Goal: Information Seeking & Learning: Learn about a topic

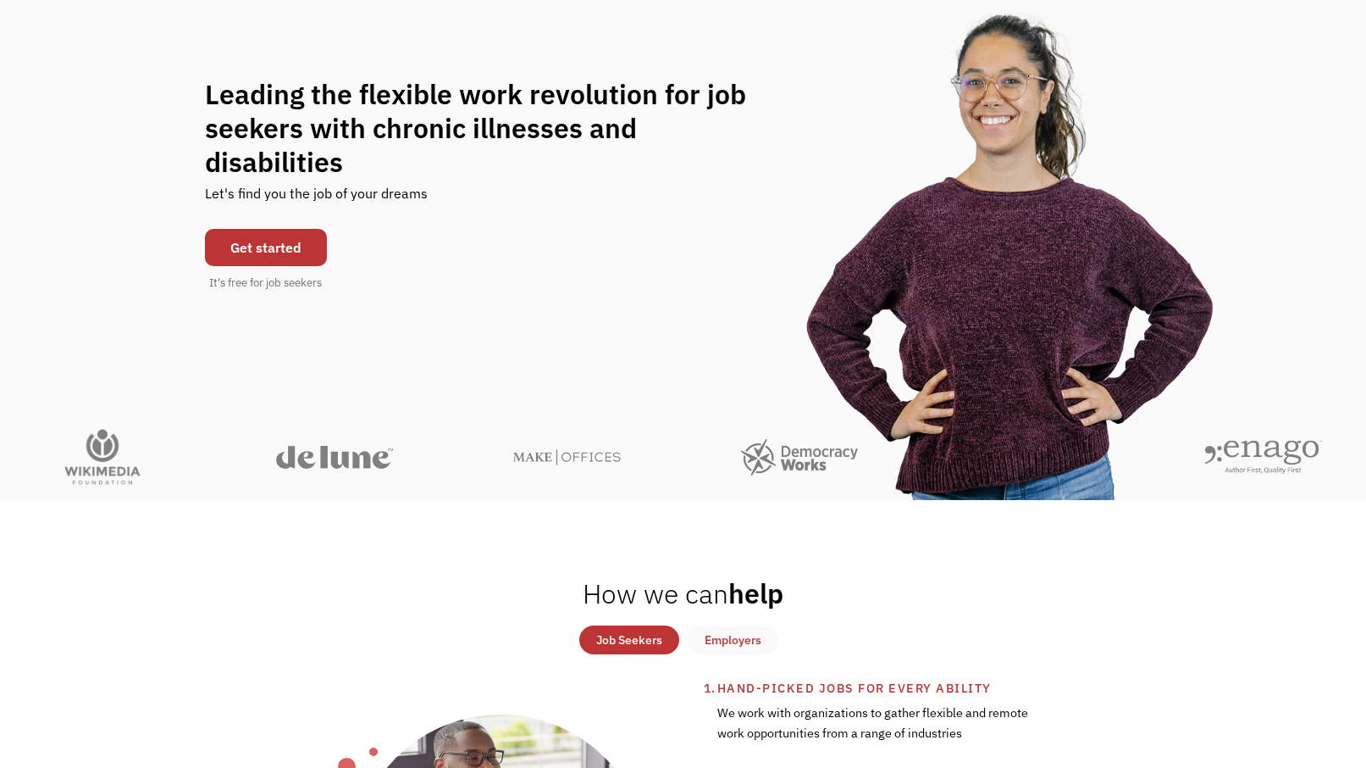
scroll to position [175, 0]
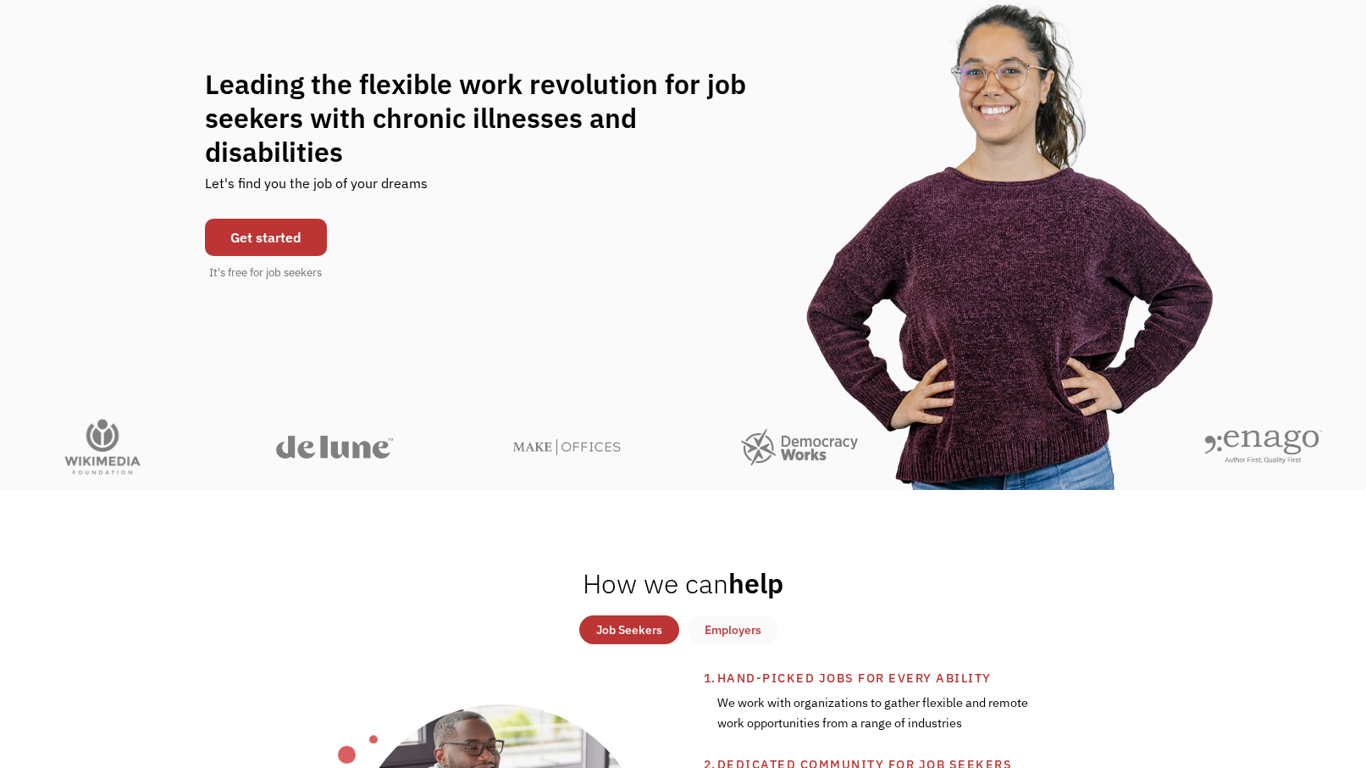
click at [280, 223] on link "Get started" at bounding box center [266, 237] width 122 height 37
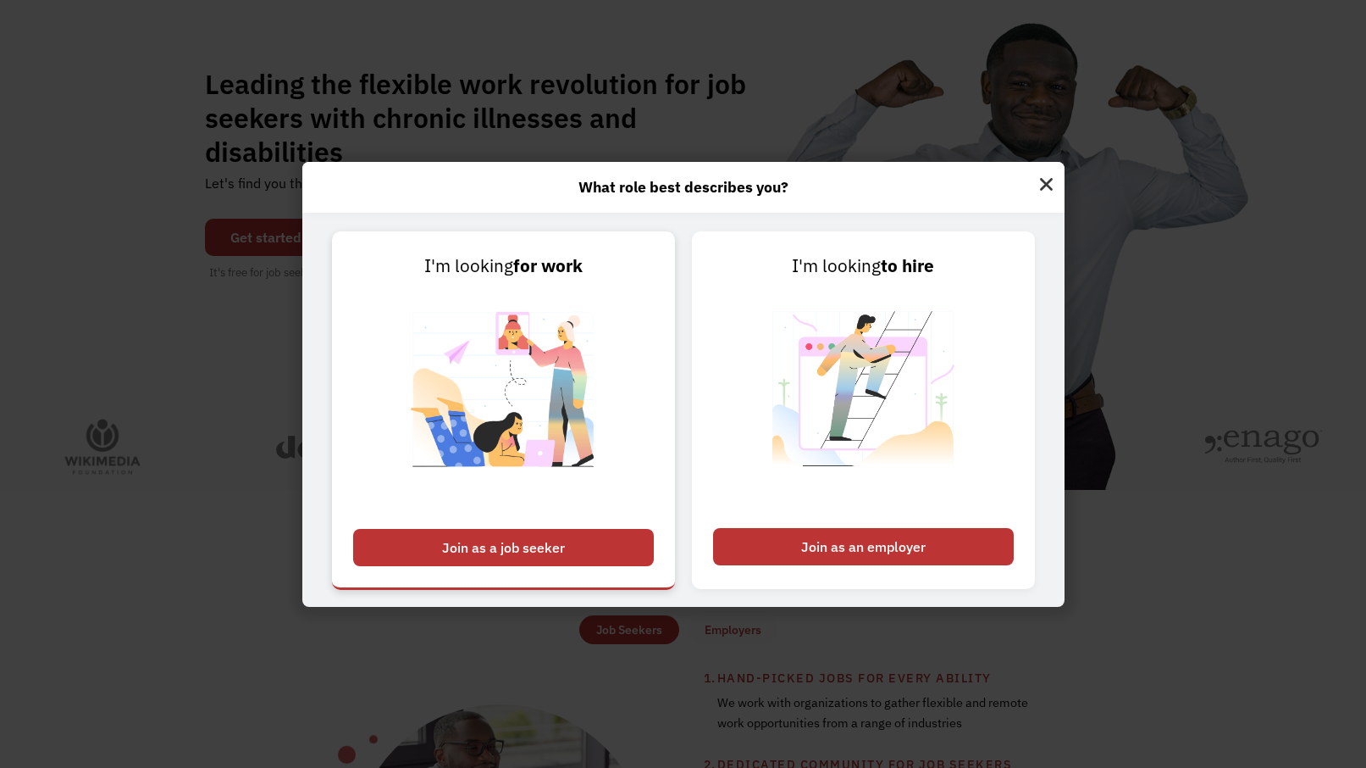
click at [595, 544] on div "Join as a job seeker" at bounding box center [503, 547] width 301 height 37
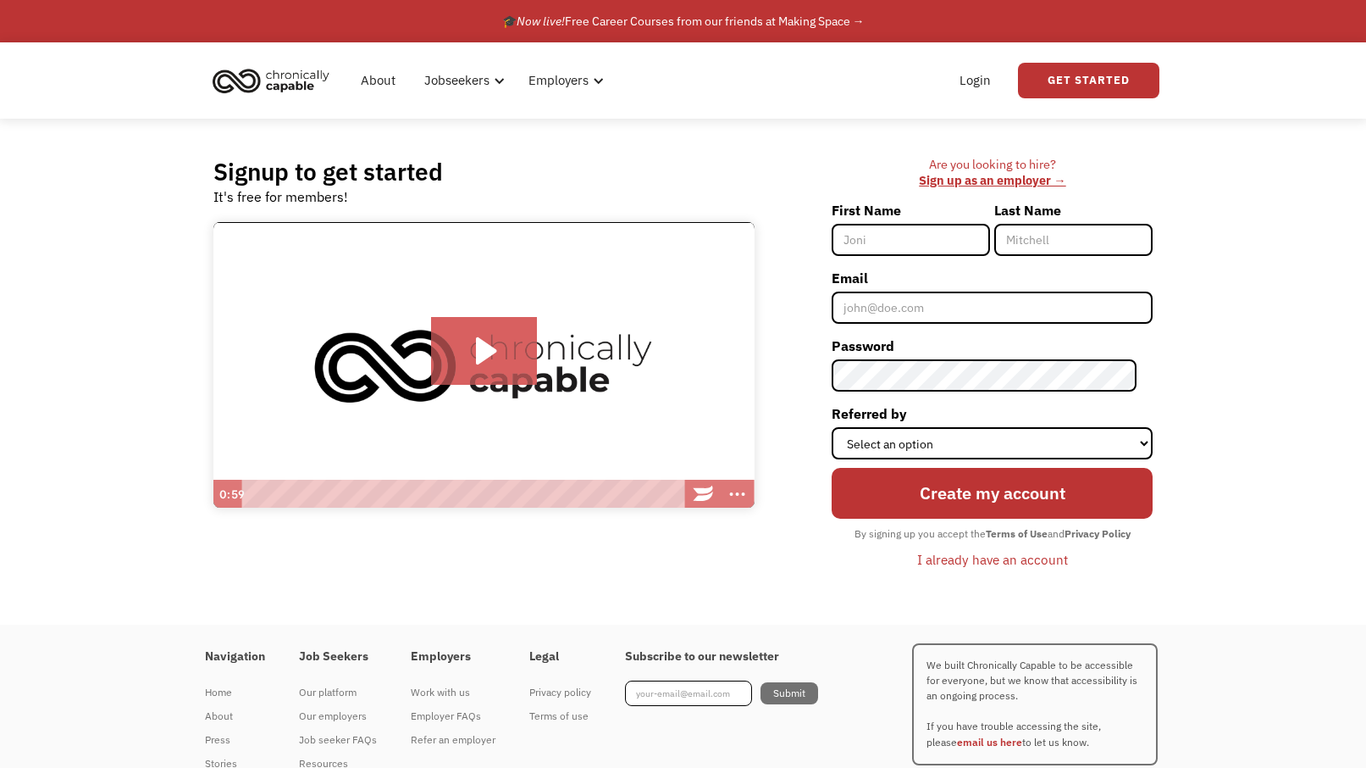
click at [941, 247] on input "First Name" at bounding box center [911, 240] width 158 height 32
type input "Anu"
click at [1036, 240] on input "Last Name" at bounding box center [1074, 240] width 158 height 32
type input "Singh"
click at [1026, 309] on input "Email" at bounding box center [992, 307] width 321 height 32
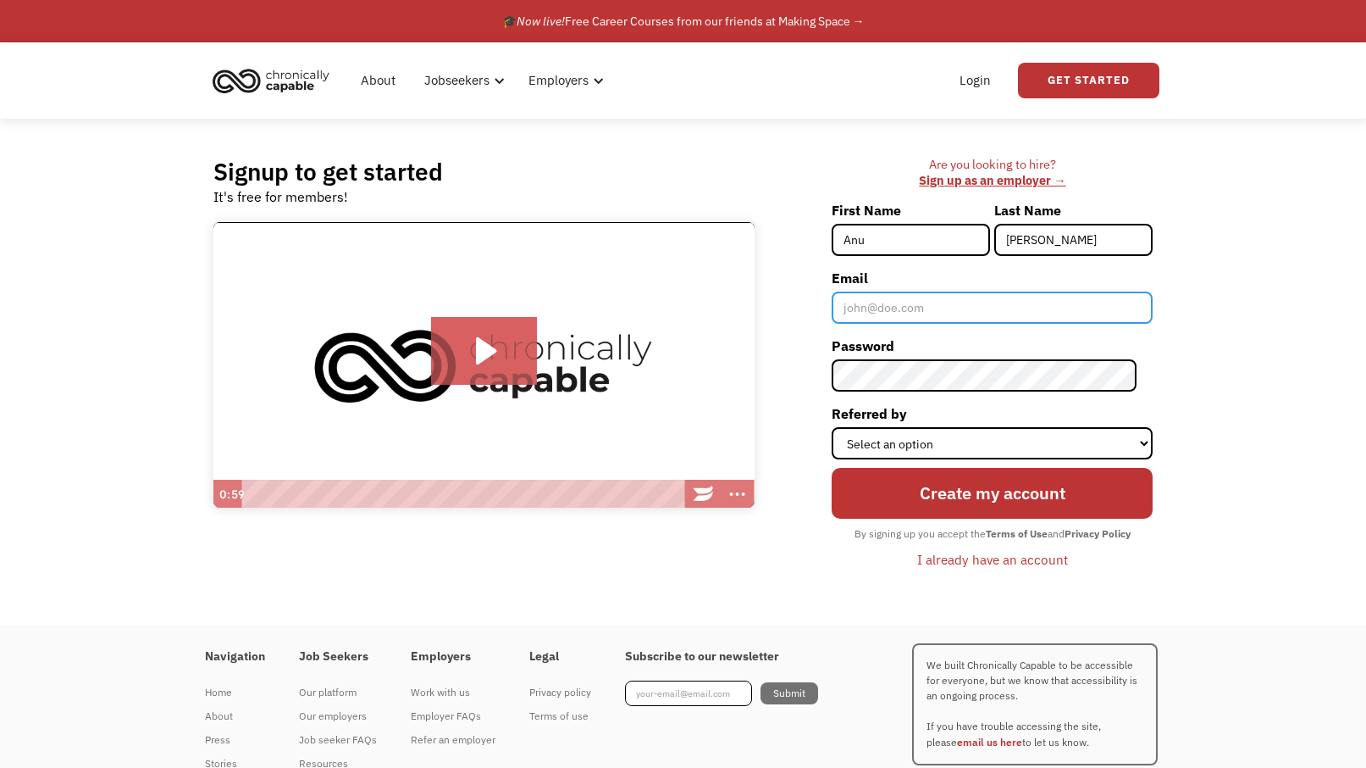
type input "[EMAIL_ADDRESS][DOMAIN_NAME]"
click at [1035, 554] on div "I already have an account" at bounding box center [992, 559] width 151 height 20
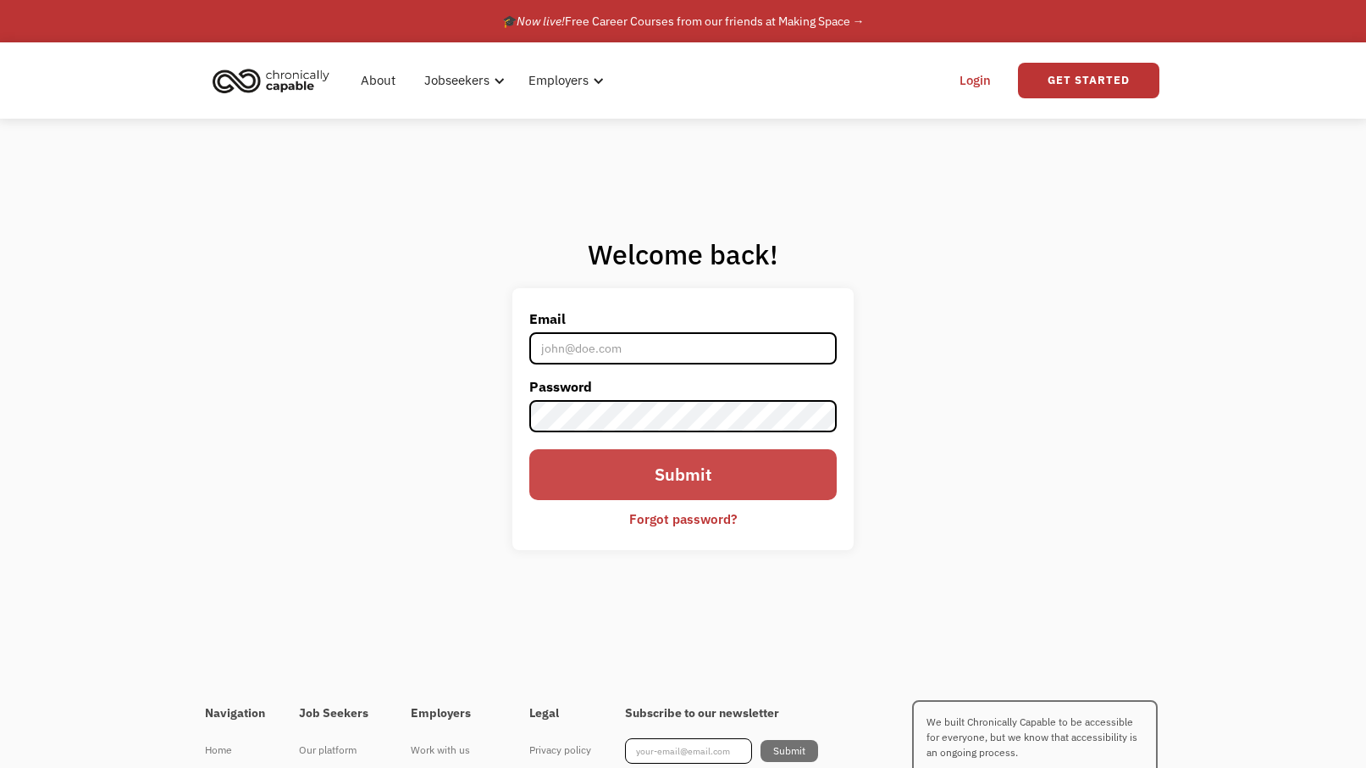
type input "singh.anu@gmail.com"
click at [660, 468] on input "Submit" at bounding box center [683, 474] width 308 height 51
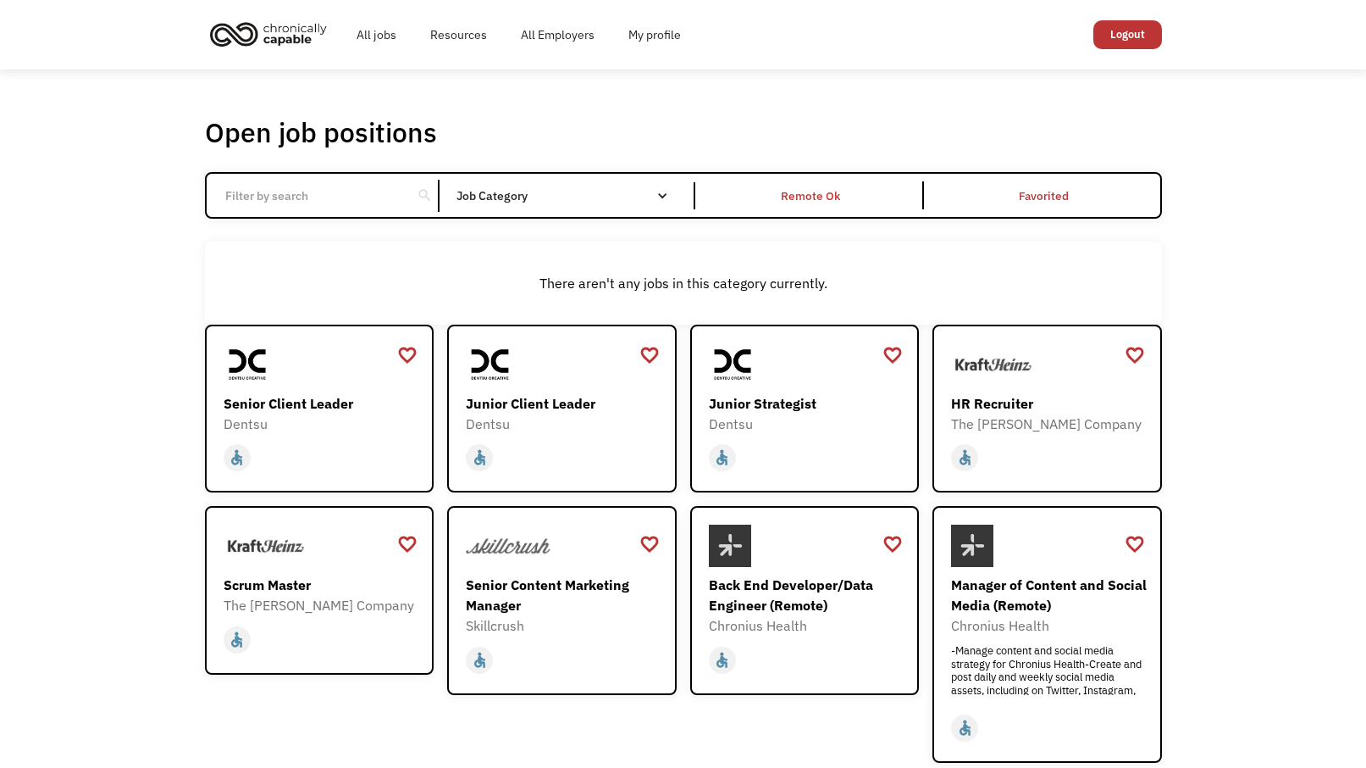
click at [1273, 410] on div "Open job positions You have X liked items Search search Filter by category Admi…" at bounding box center [683, 583] width 1366 height 1029
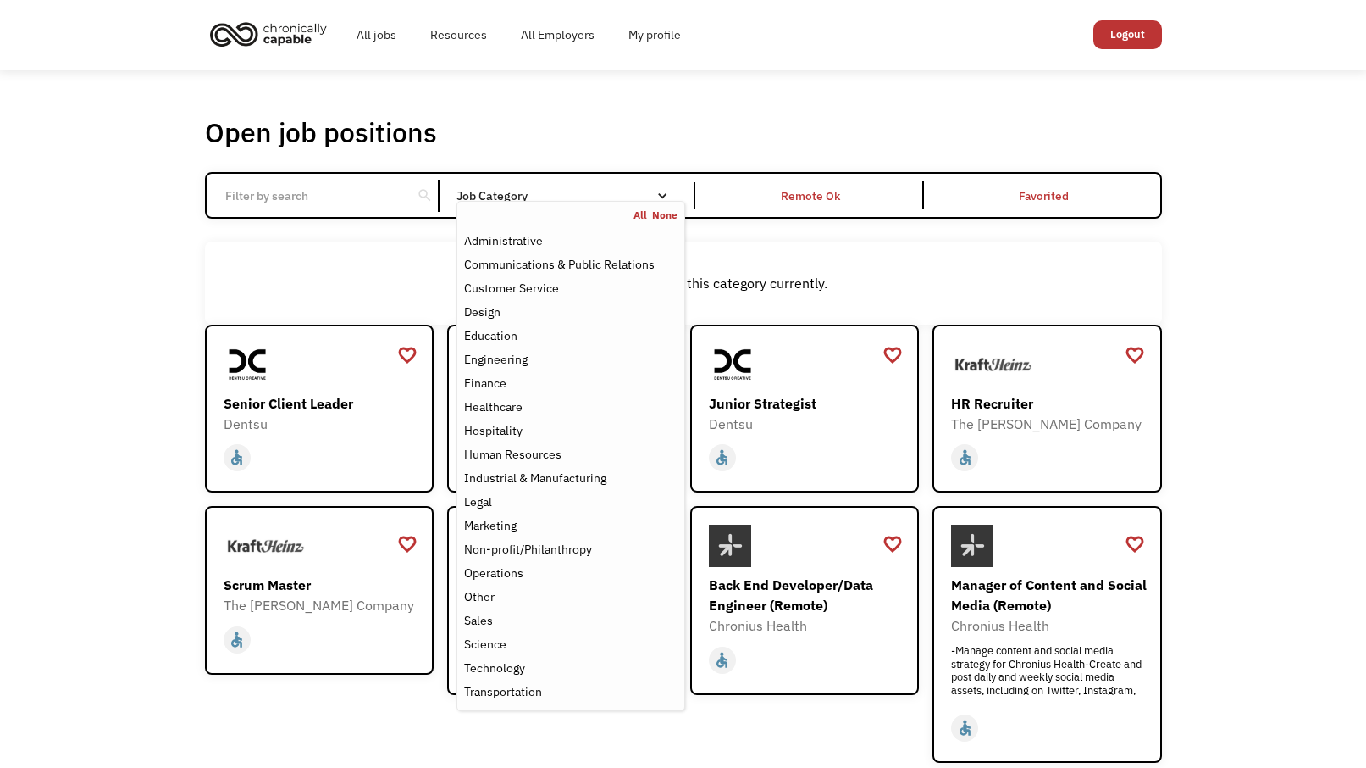
click at [657, 190] on div "Email Form" at bounding box center [663, 196] width 12 height 12
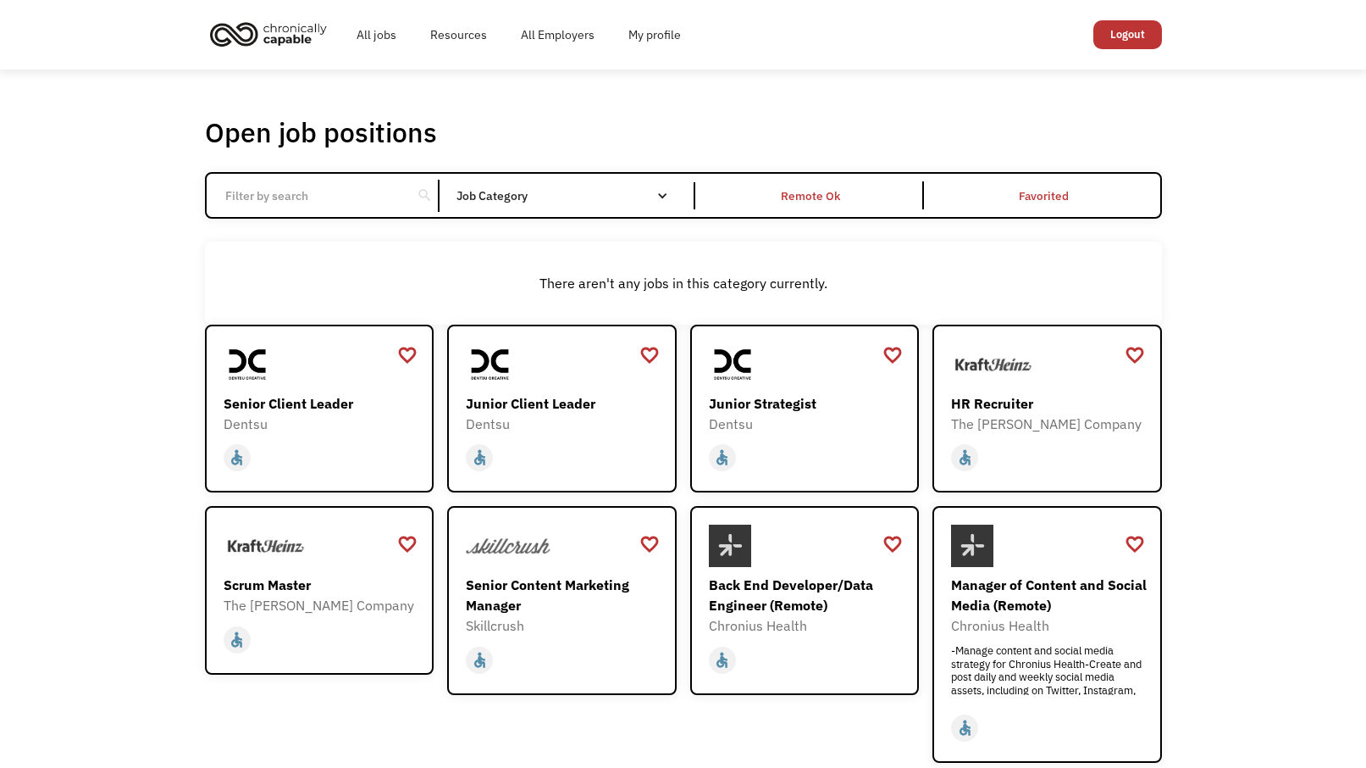
click at [657, 198] on div "Email Form" at bounding box center [663, 196] width 12 height 12
click at [256, 184] on input "Email Form" at bounding box center [309, 196] width 189 height 32
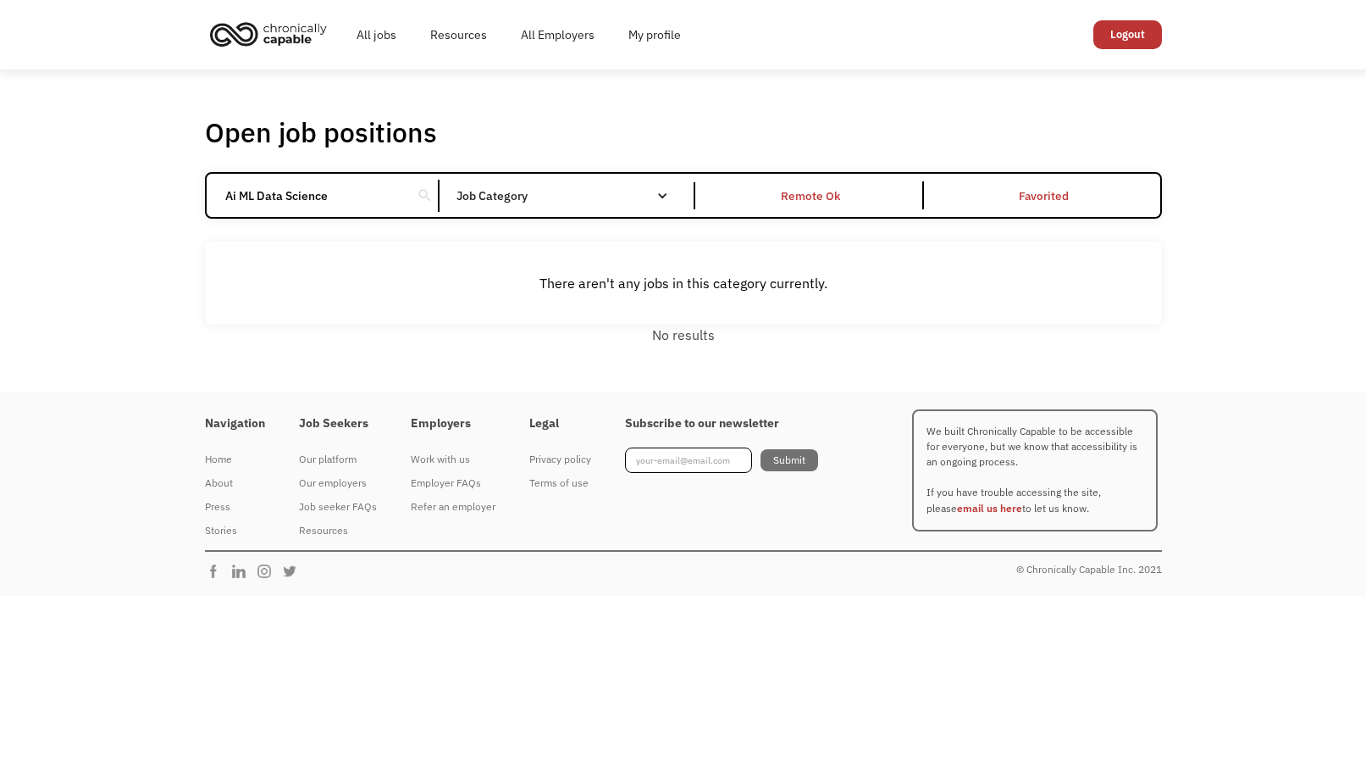
click at [237, 202] on input "Ai ML Data Science" at bounding box center [309, 196] width 189 height 32
click at [1171, 276] on div "Open job positions You have X liked items Search AI ML Data Science search Filt…" at bounding box center [683, 230] width 991 height 245
click at [830, 202] on div "Remote Ok" at bounding box center [811, 196] width 59 height 20
click at [1234, 370] on div "Open job positions You have X liked items Search AI ML Data Science search Filt…" at bounding box center [683, 230] width 1366 height 322
drag, startPoint x: 260, startPoint y: 192, endPoint x: 191, endPoint y: 178, distance: 70.9
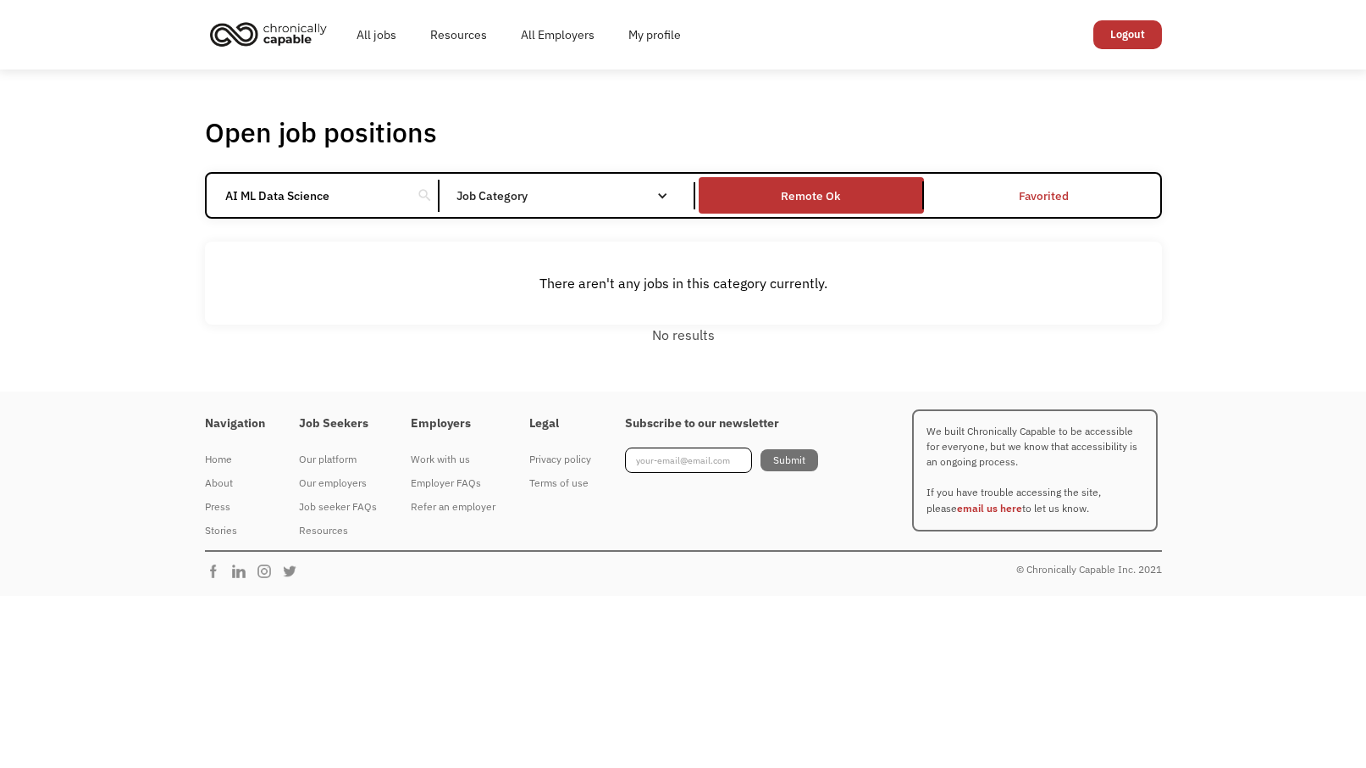
click at [186, 179] on div "Open job positions You have X liked items Search AI ML Data Science search Filt…" at bounding box center [683, 230] width 1366 height 322
type input "Data Science"
click input "Email Form" at bounding box center [0, 0] width 0 height 0
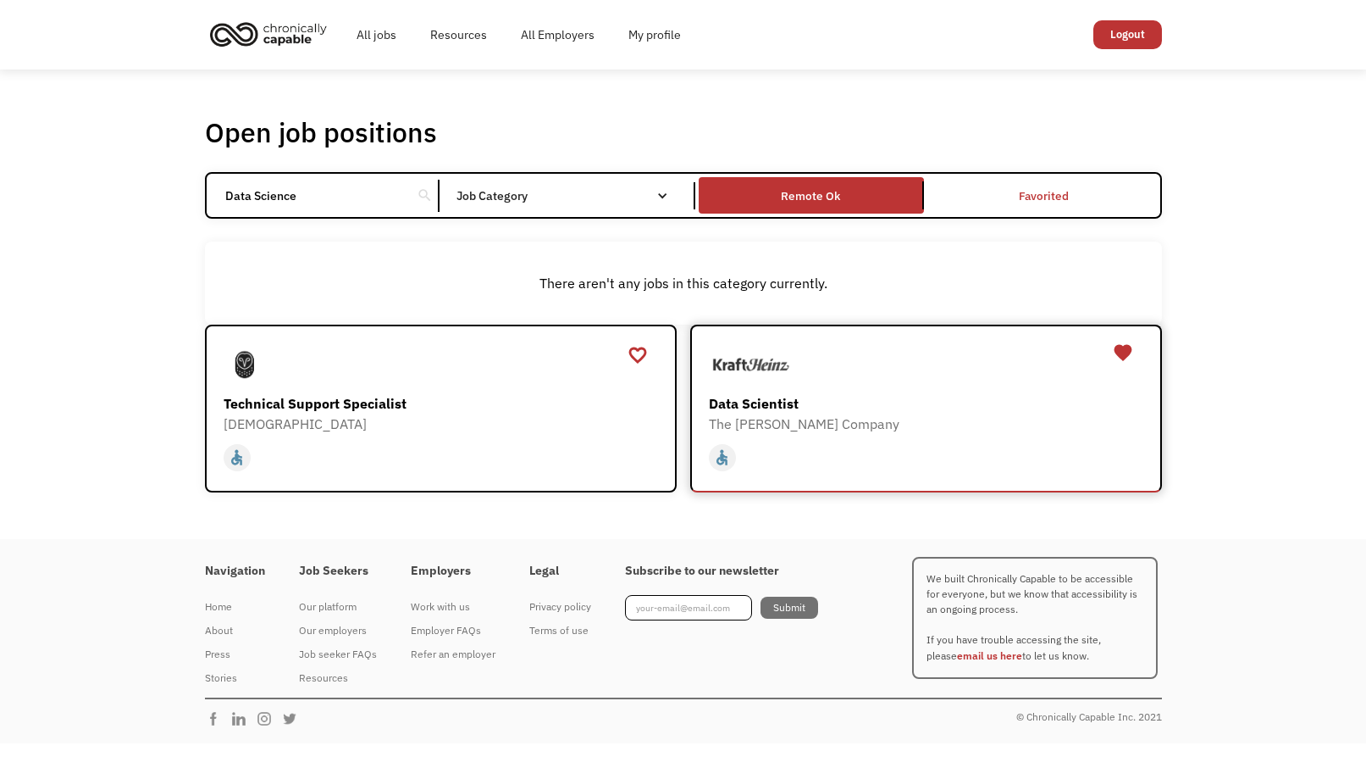
click at [906, 418] on div "The [PERSON_NAME] Company" at bounding box center [928, 423] width 439 height 20
click at [333, 204] on input "Data Science" at bounding box center [309, 196] width 189 height 32
drag, startPoint x: 353, startPoint y: 196, endPoint x: 195, endPoint y: 187, distance: 158.6
click at [195, 187] on div "Open job positions You have X liked items Search Data Science search Filter by …" at bounding box center [683, 304] width 991 height 392
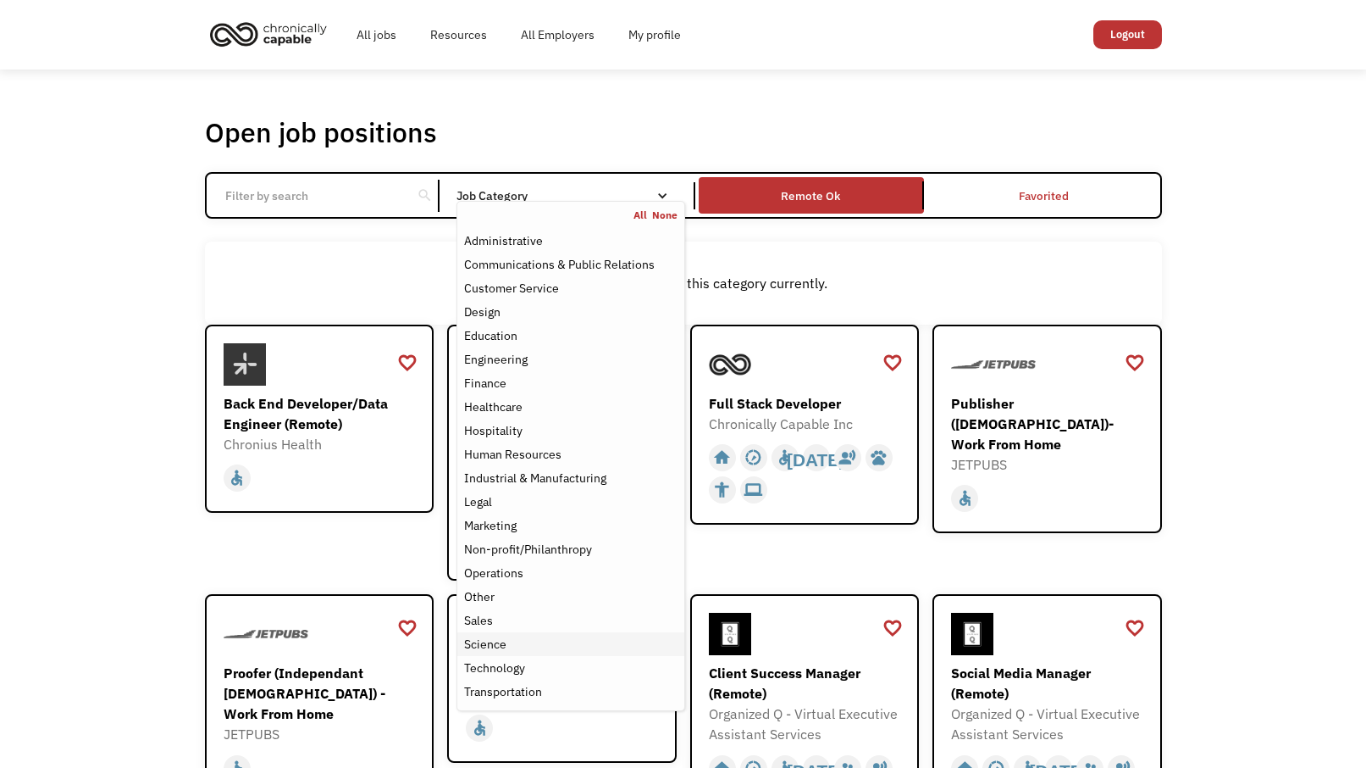
click at [531, 643] on div "Science" at bounding box center [570, 644] width 213 height 20
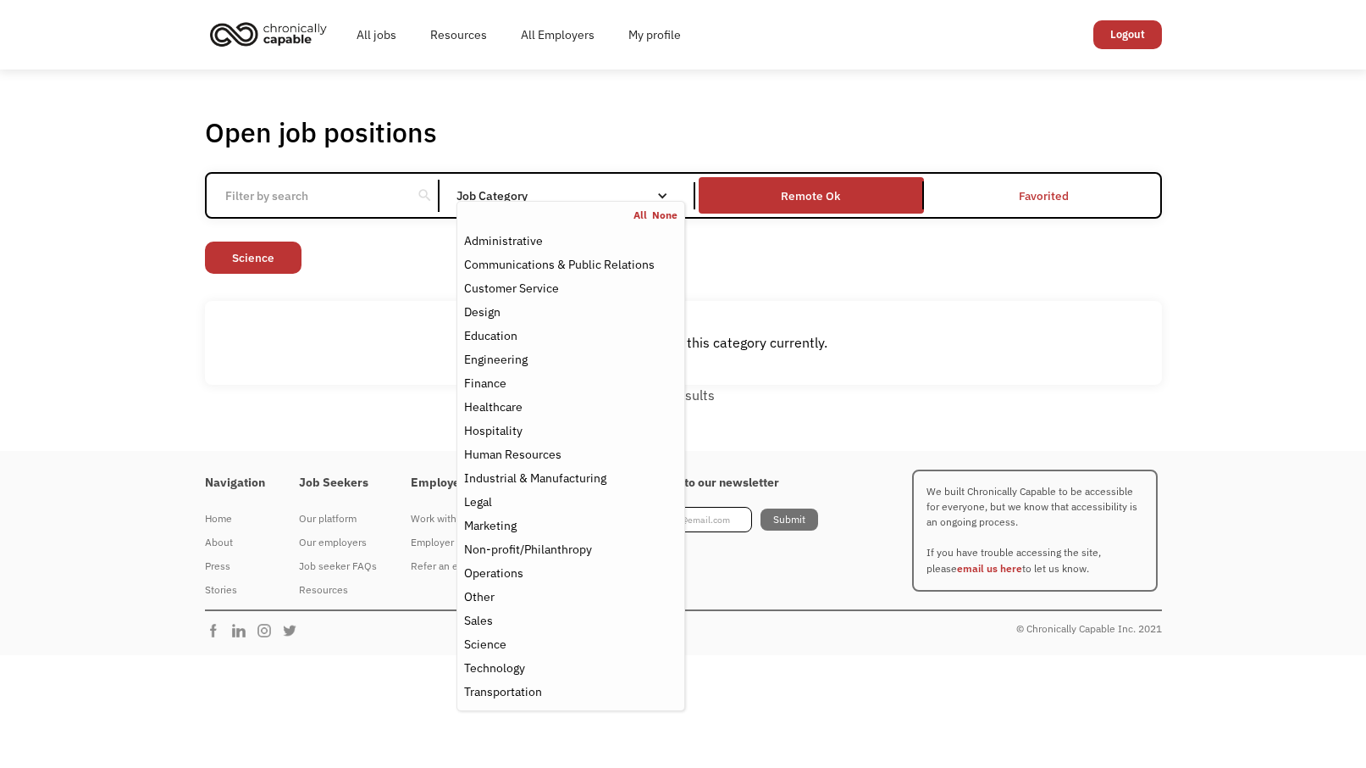
click at [1100, 424] on div "Open job positions You have X liked items Search search Filter by category Admi…" at bounding box center [683, 259] width 1366 height 381
click at [510, 638] on div "Science" at bounding box center [570, 644] width 213 height 20
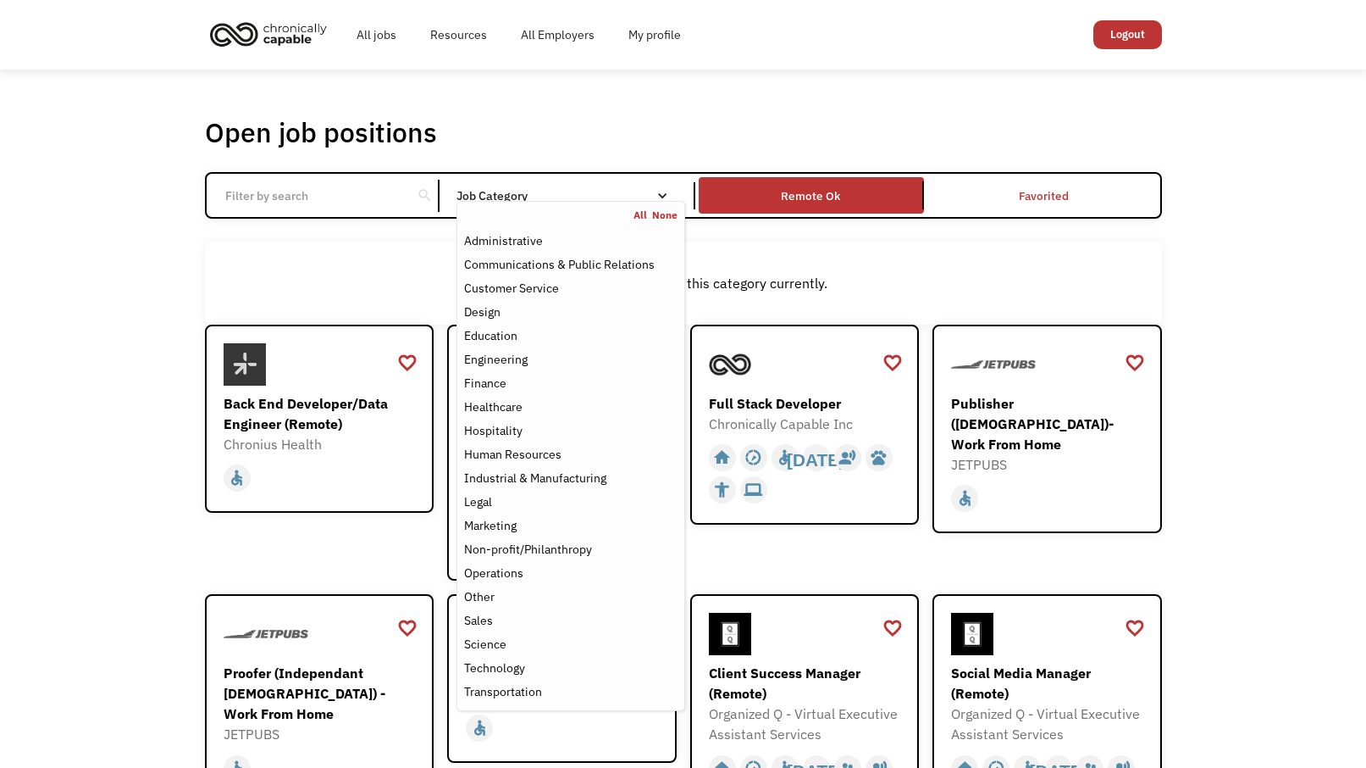
click at [645, 215] on link "All" at bounding box center [643, 215] width 19 height 14
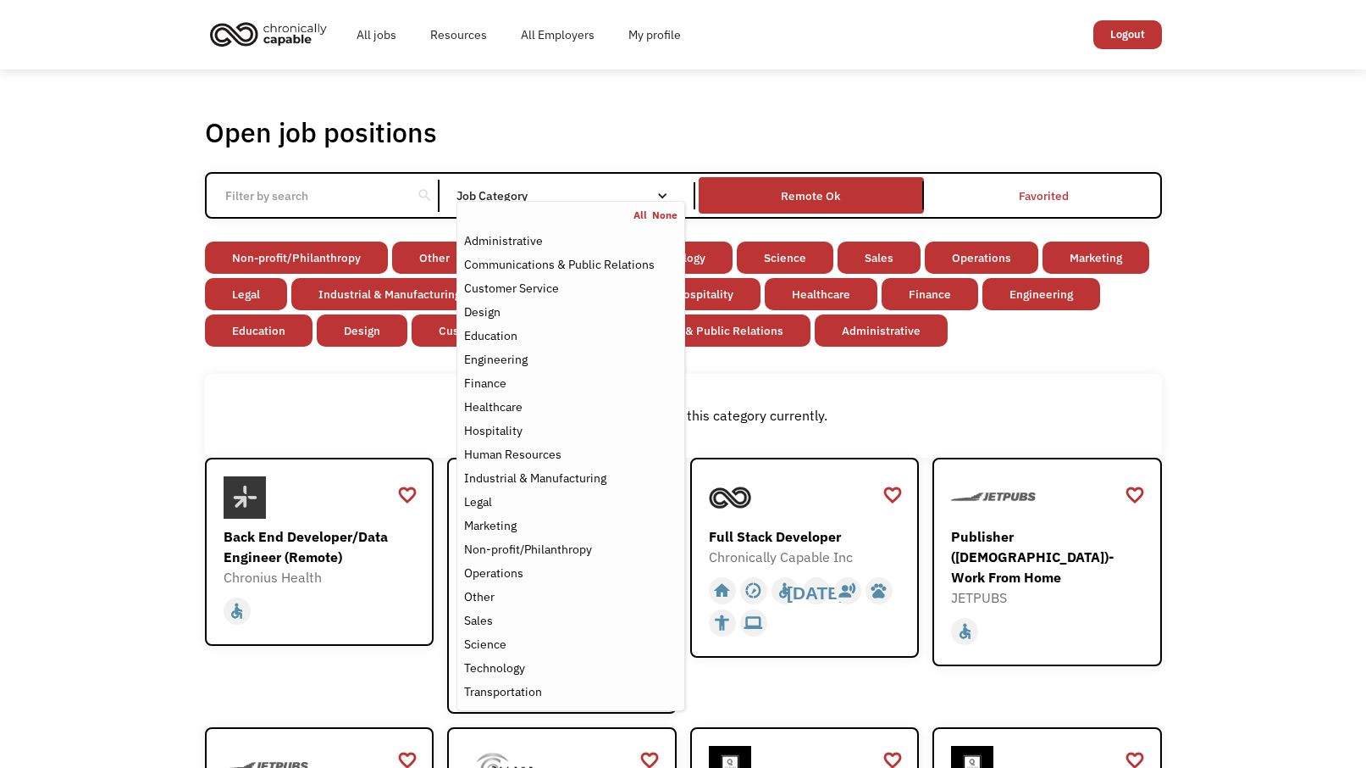
click at [1143, 341] on div "Non-profit/Philanthropy Other Transportation Technology Science Sales Operation…" at bounding box center [683, 295] width 957 height 109
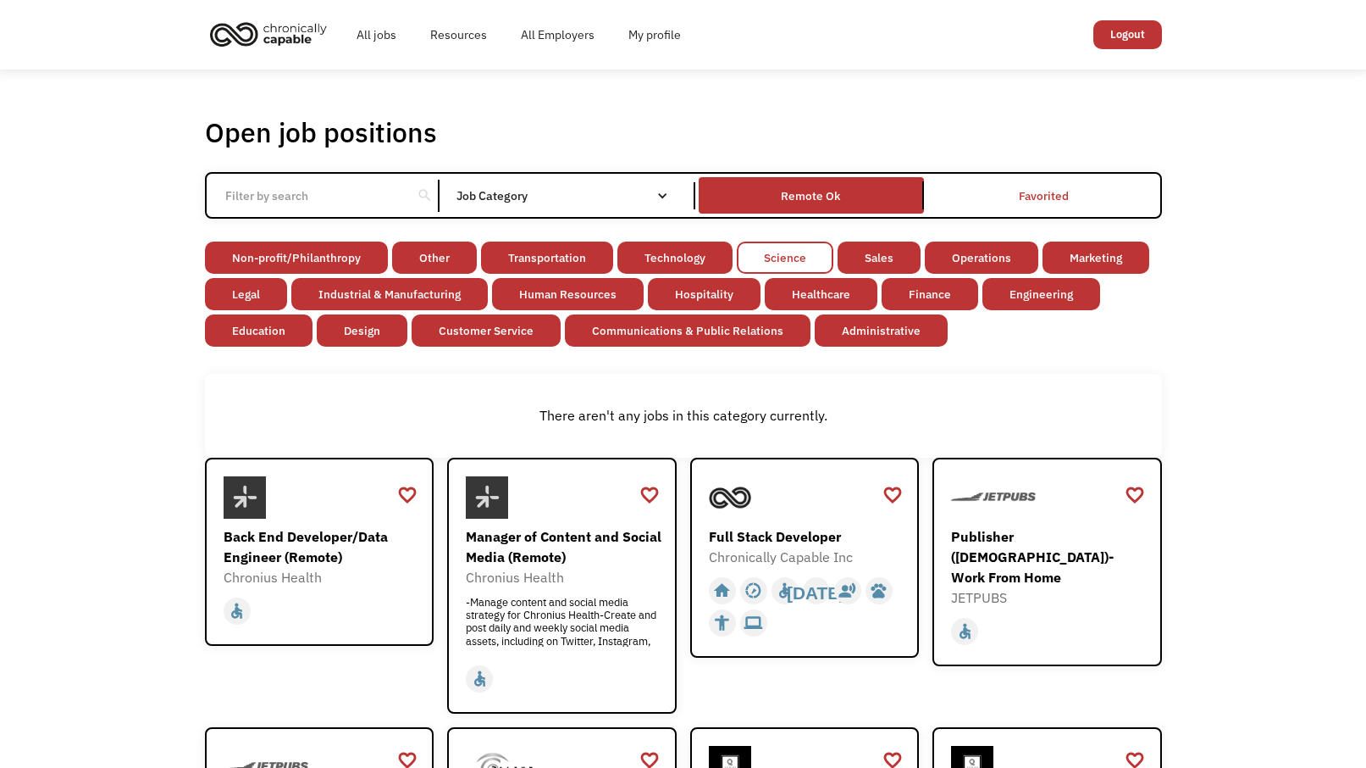
click at [771, 263] on link "Science" at bounding box center [785, 257] width 97 height 32
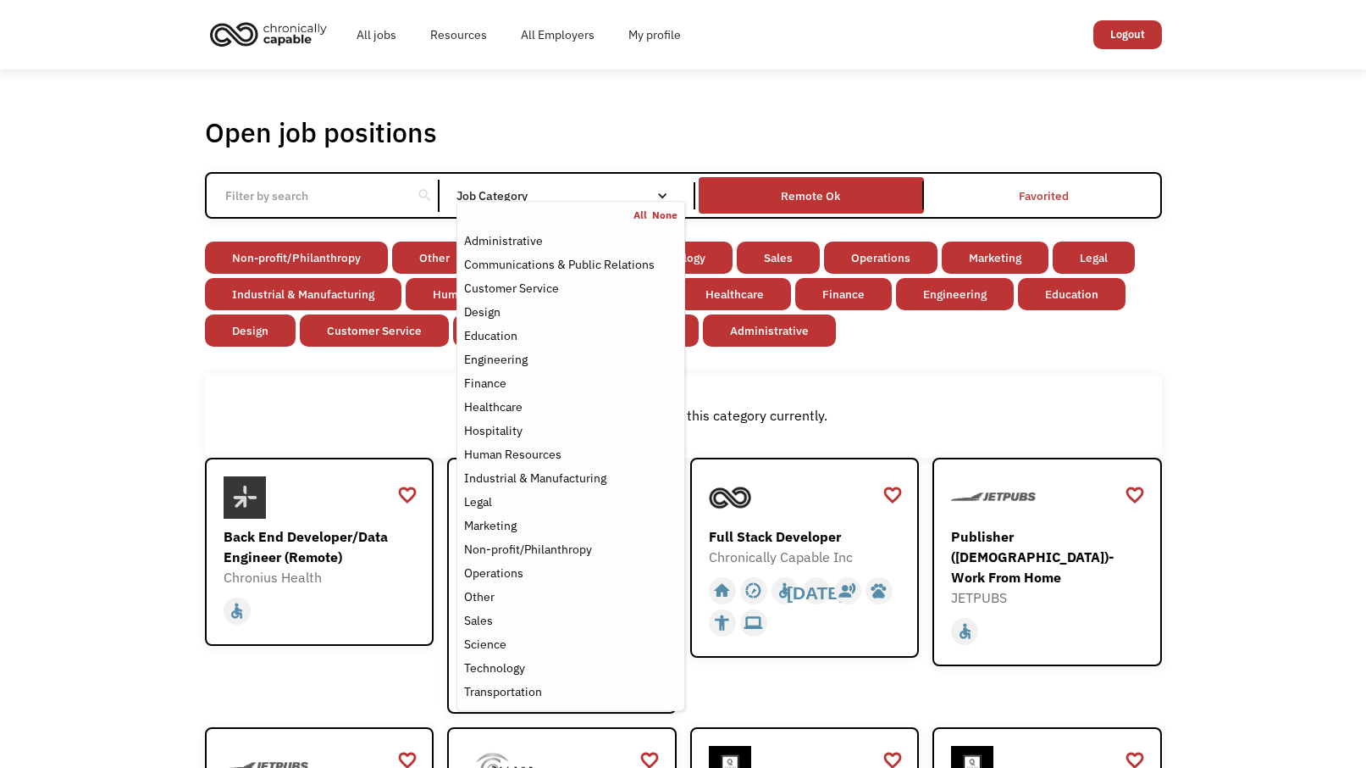
click at [662, 213] on link "None" at bounding box center [664, 215] width 25 height 14
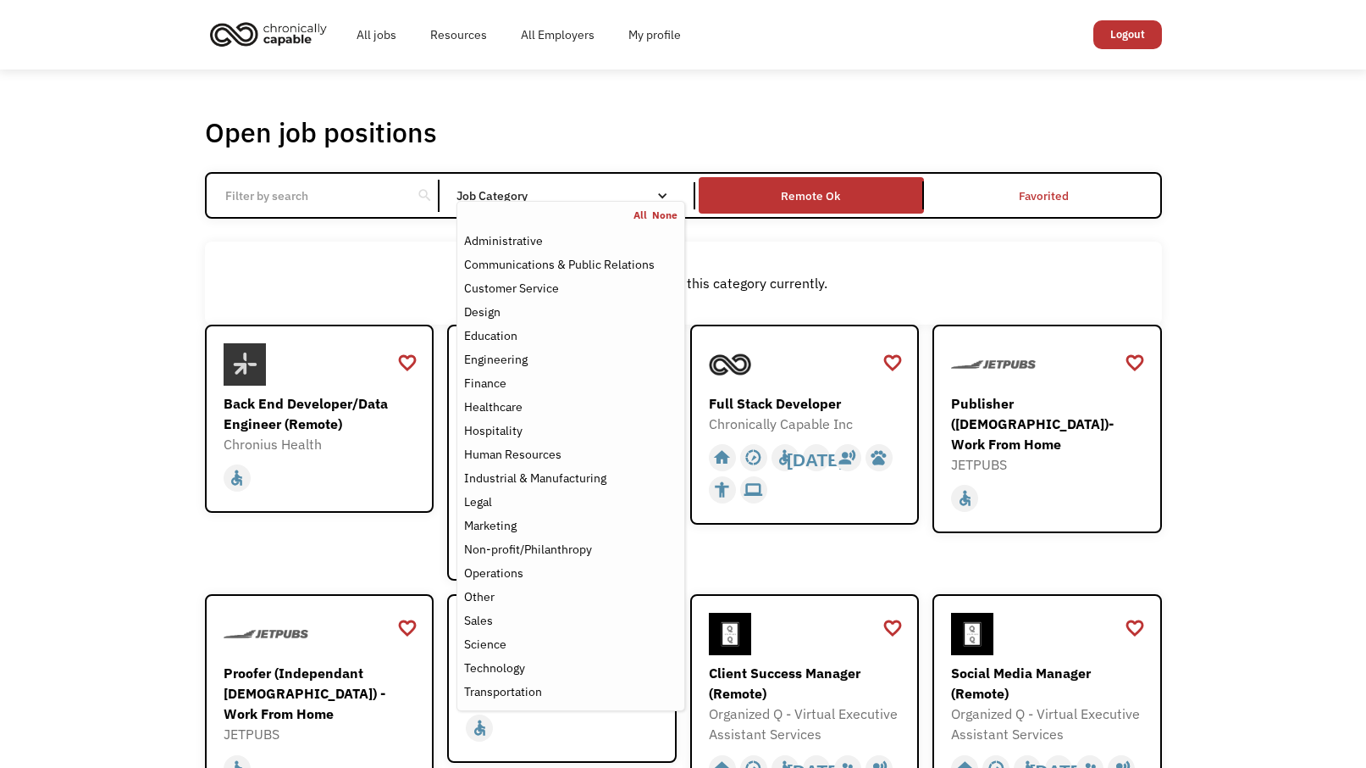
click at [665, 194] on div "Email Form" at bounding box center [663, 196] width 12 height 12
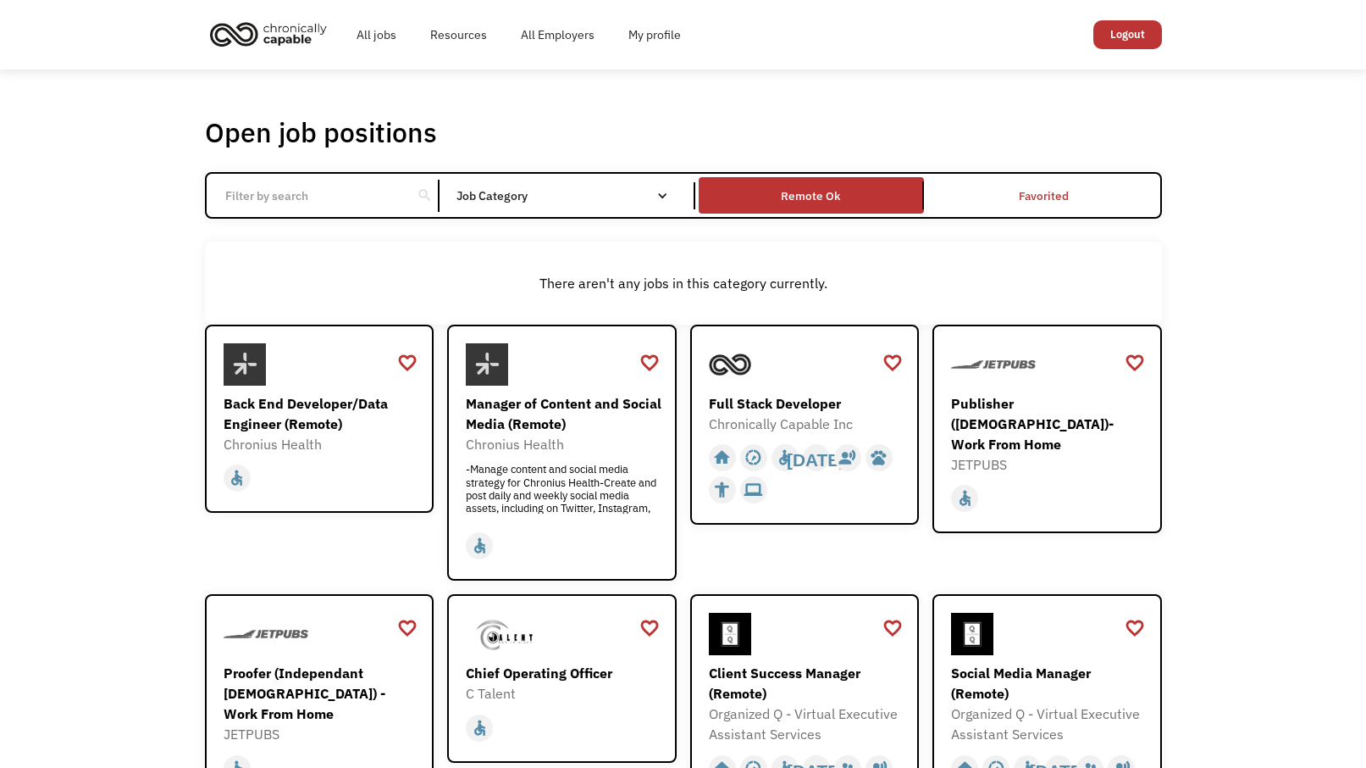
click at [665, 194] on div "Email Form" at bounding box center [663, 196] width 12 height 12
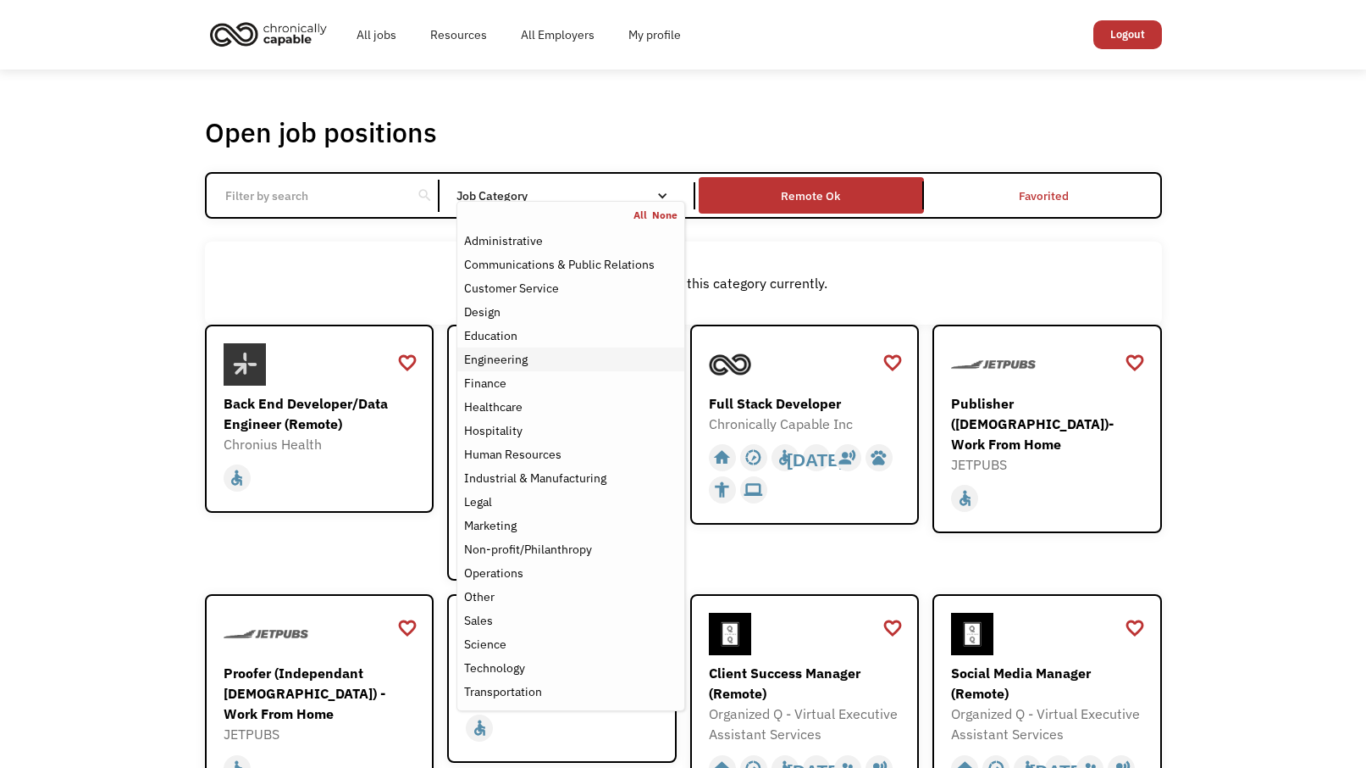
click at [529, 367] on div "Engineering" at bounding box center [570, 359] width 213 height 20
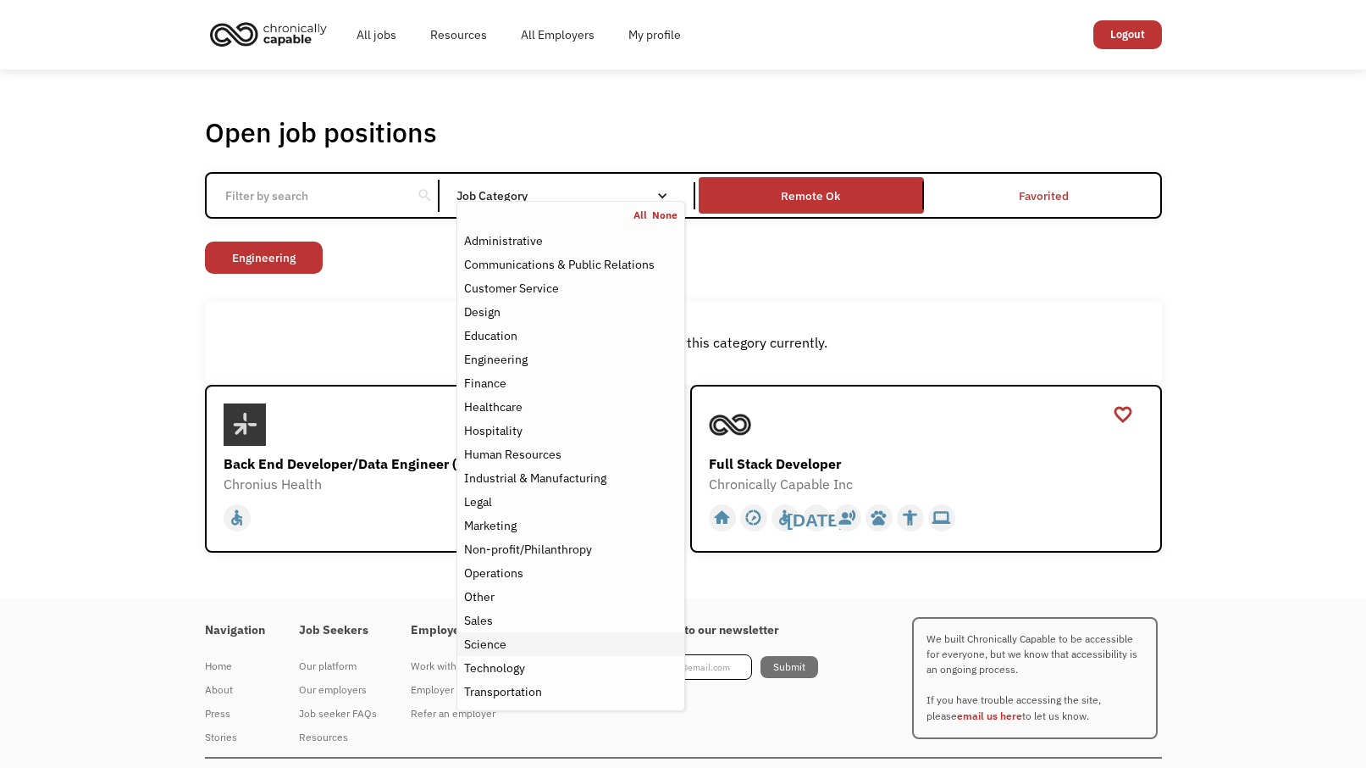
click at [524, 642] on div "Science" at bounding box center [570, 644] width 213 height 20
click at [519, 666] on div "Technology" at bounding box center [494, 667] width 61 height 20
click at [1110, 297] on div "Open job positions You have X liked items Search search Filter by category Admi…" at bounding box center [683, 333] width 957 height 436
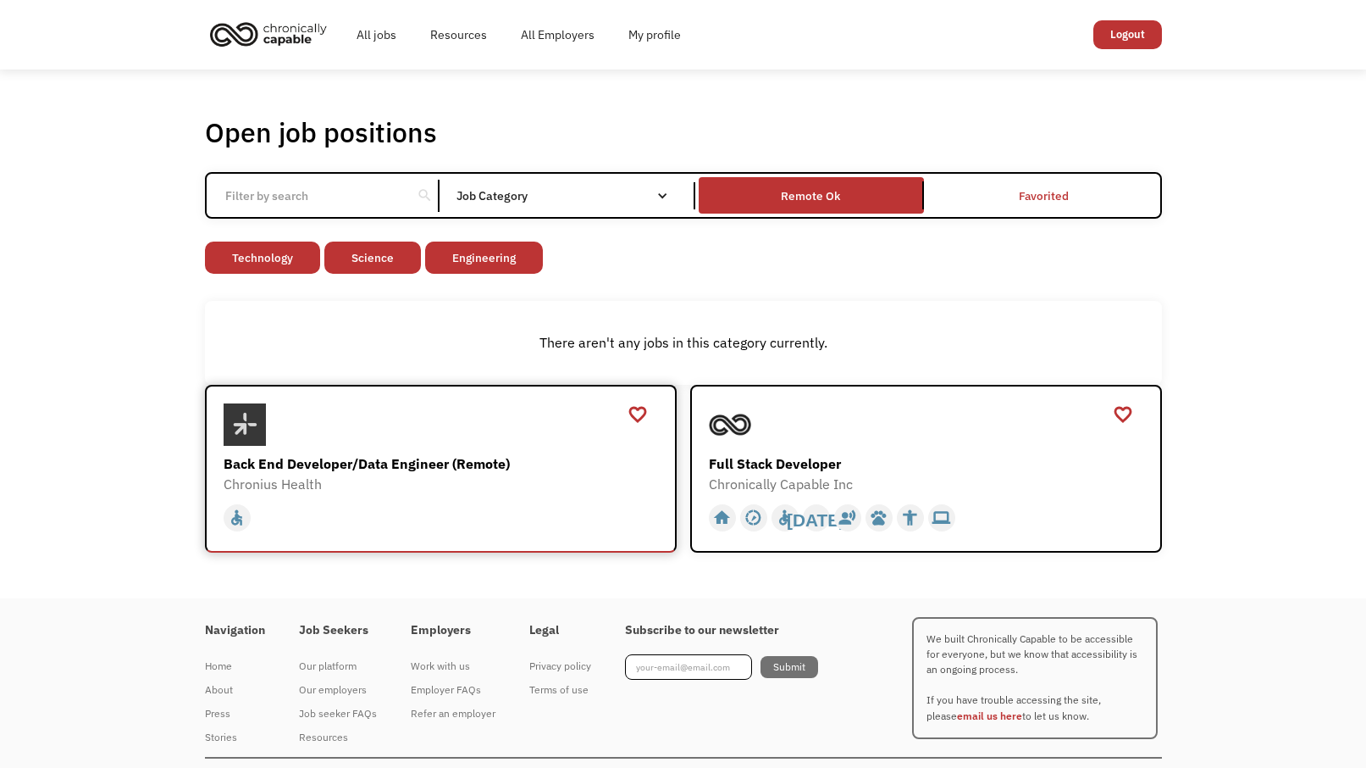
click at [413, 477] on div "Chronius Health" at bounding box center [443, 484] width 439 height 20
click at [388, 262] on link "Science" at bounding box center [372, 257] width 97 height 32
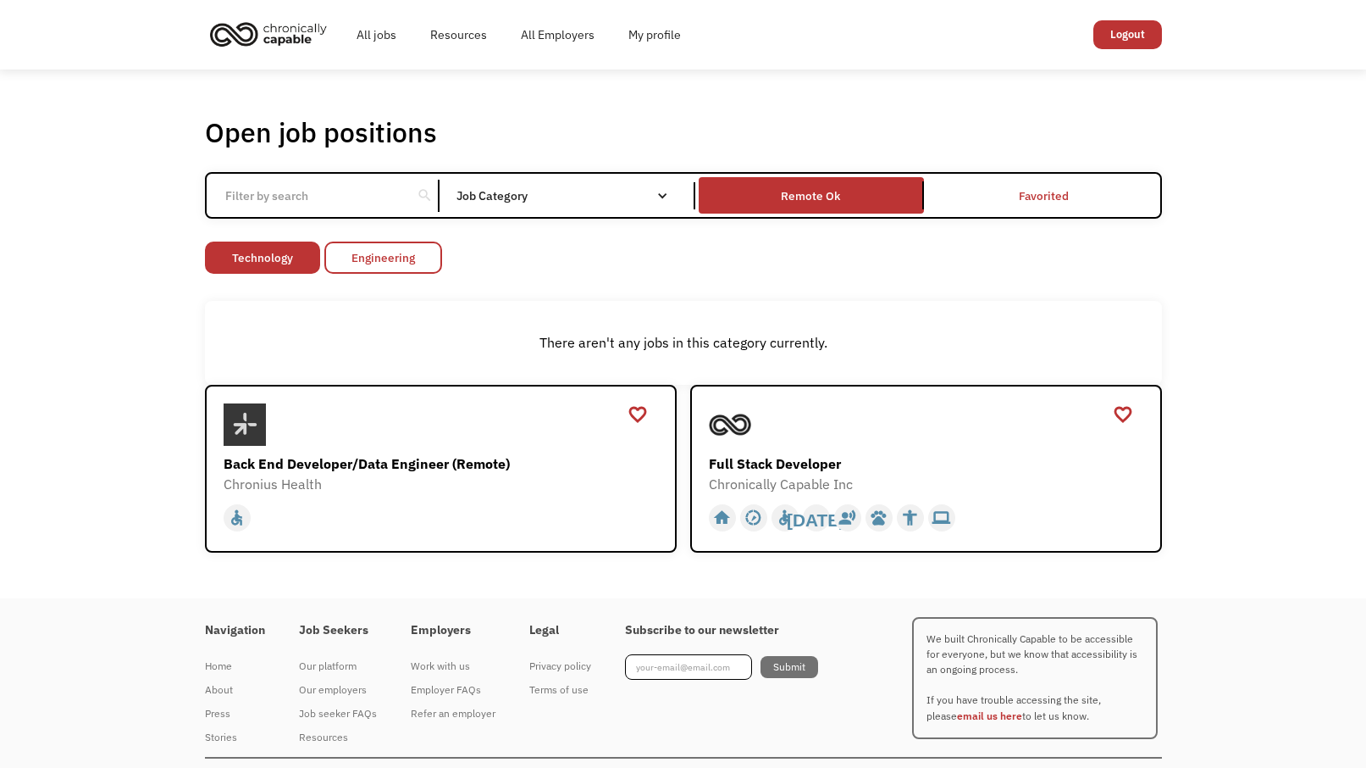
click at [399, 261] on link "Engineering" at bounding box center [383, 257] width 118 height 32
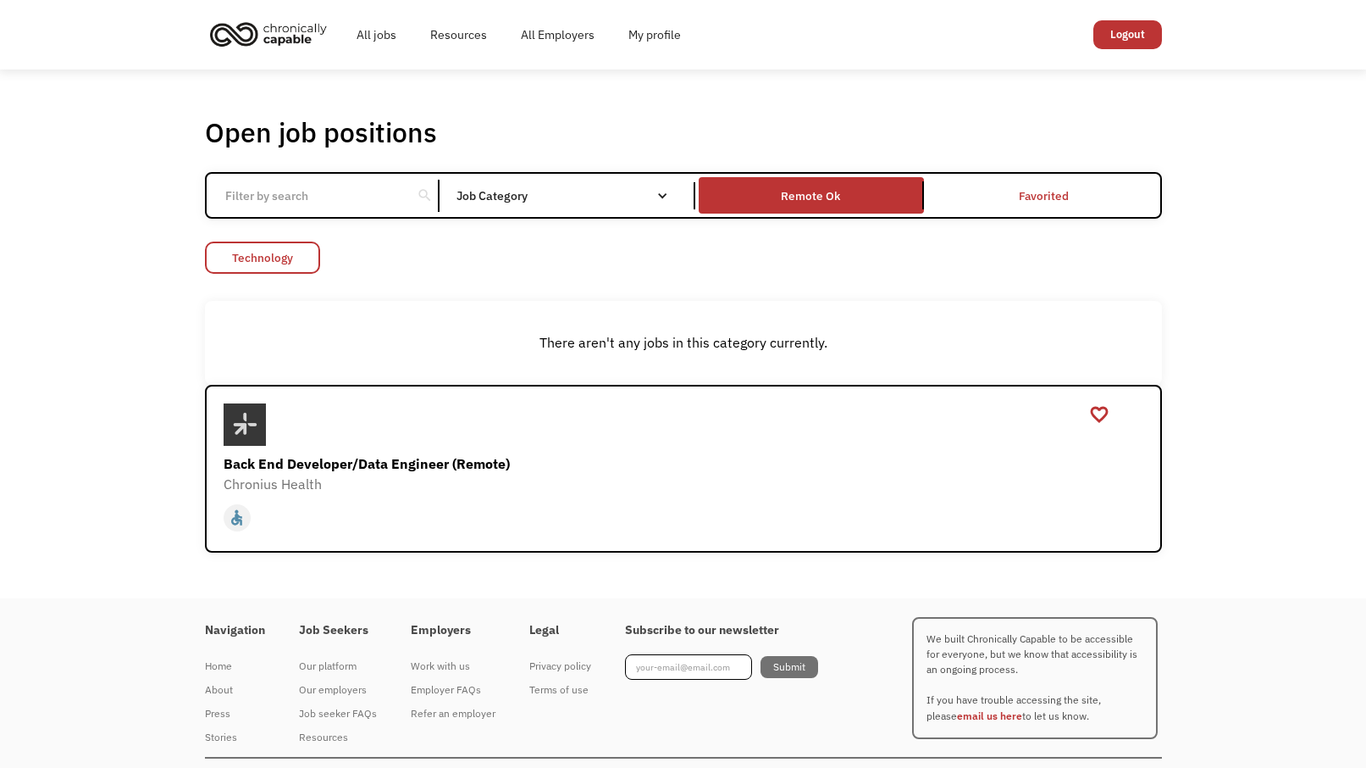
click at [268, 254] on link "Technology" at bounding box center [262, 257] width 115 height 32
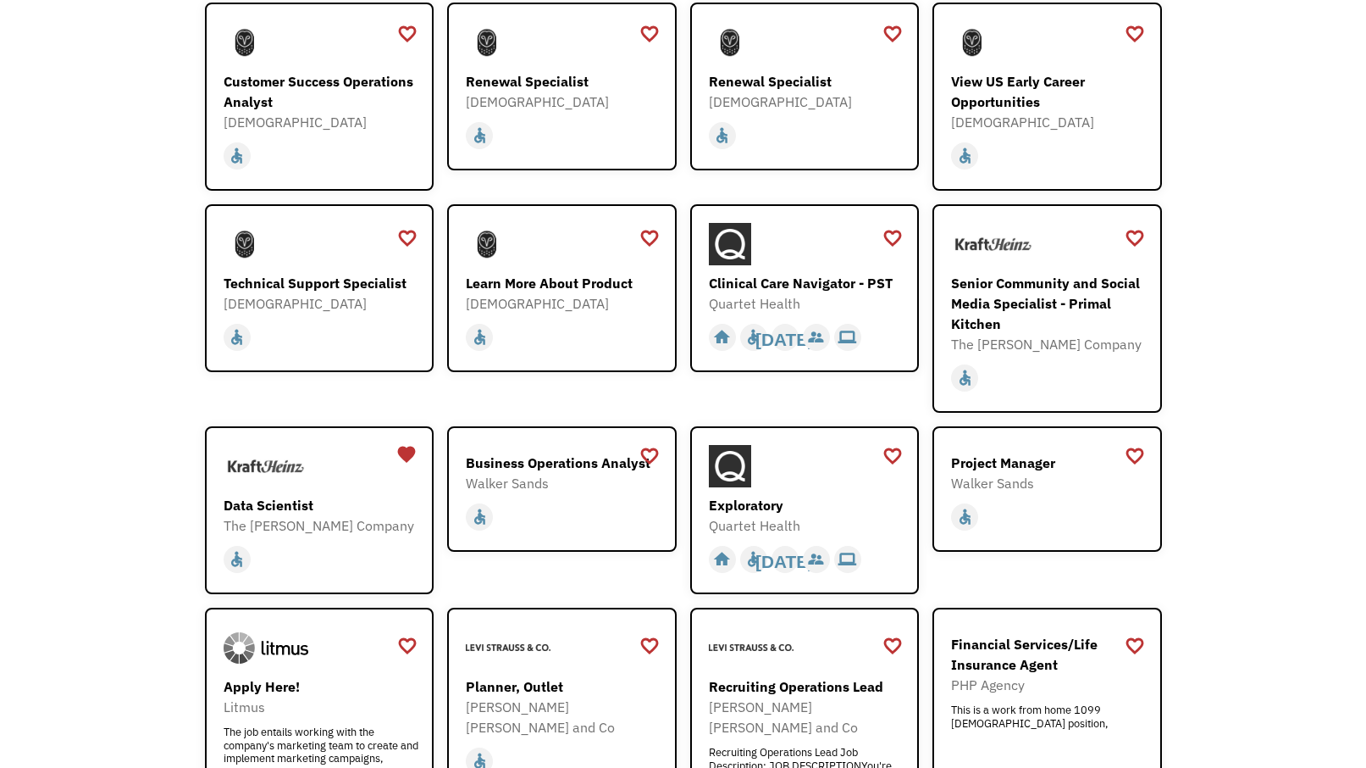
scroll to position [1520, 0]
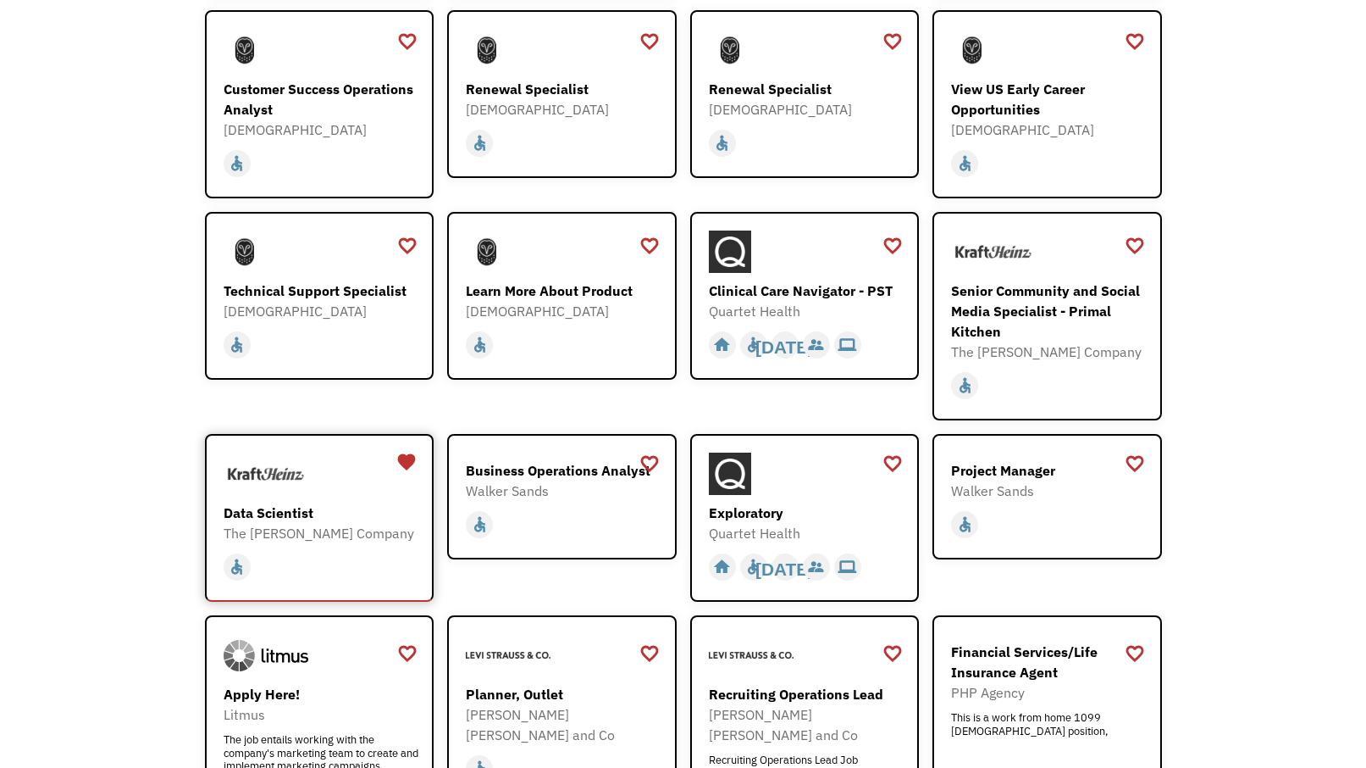
click at [370, 502] on div "Data Scientist" at bounding box center [322, 512] width 197 height 20
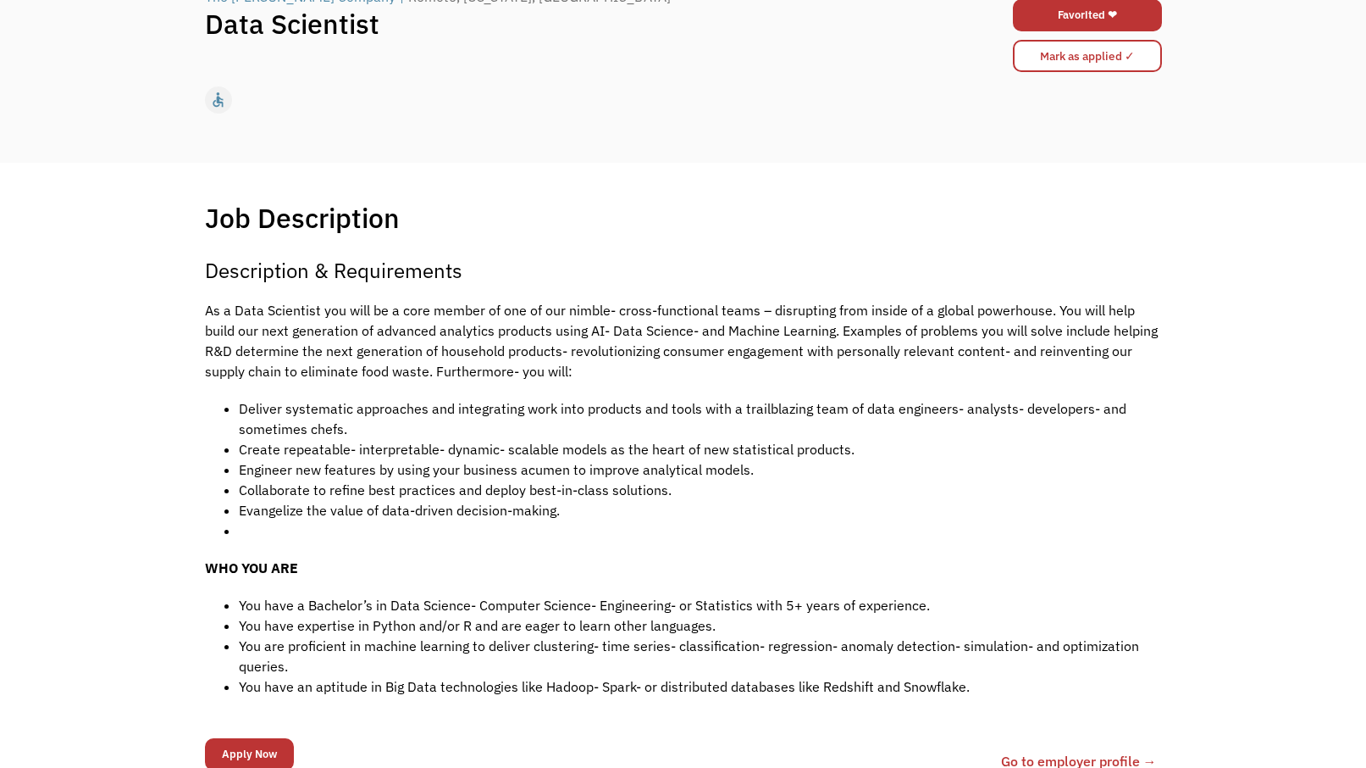
scroll to position [204, 0]
